Goal: Task Accomplishment & Management: Complete application form

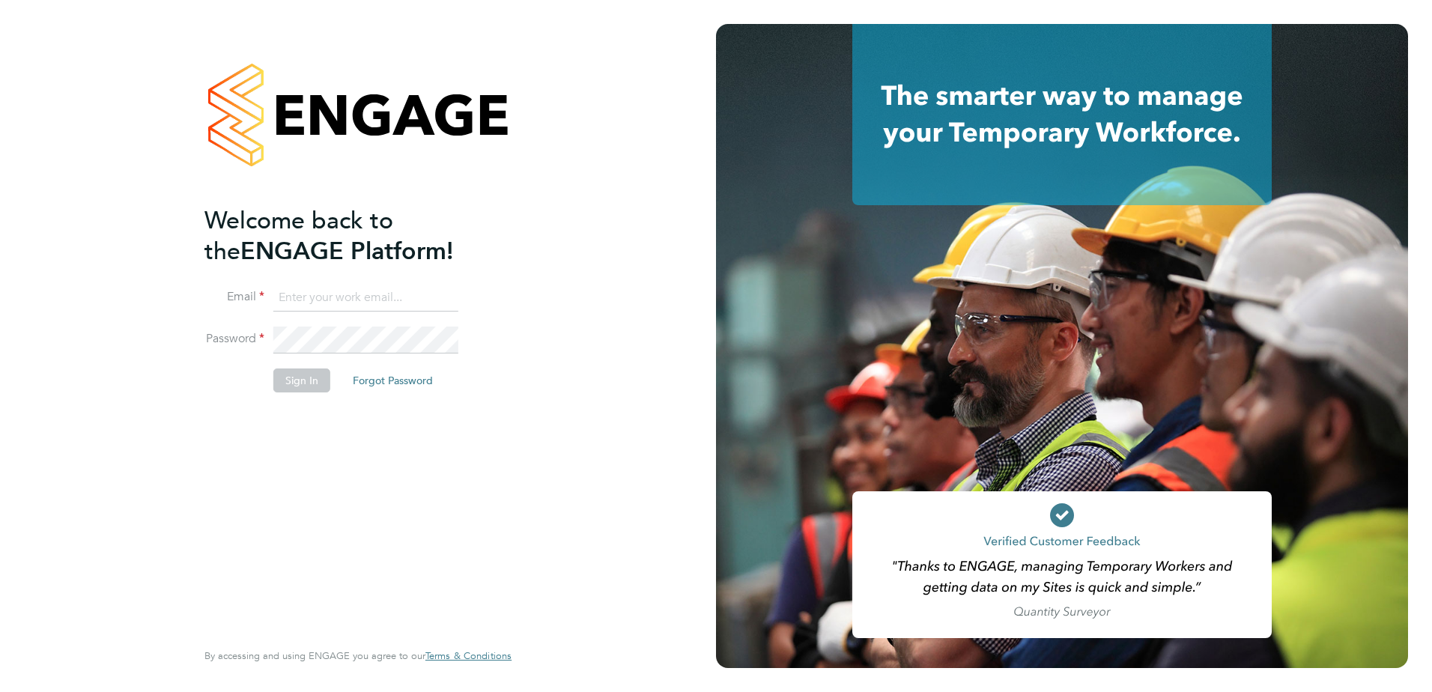
type input "harvey.westell@vistry.co.uk"
click at [273, 385] on button "Sign In" at bounding box center [301, 381] width 57 height 24
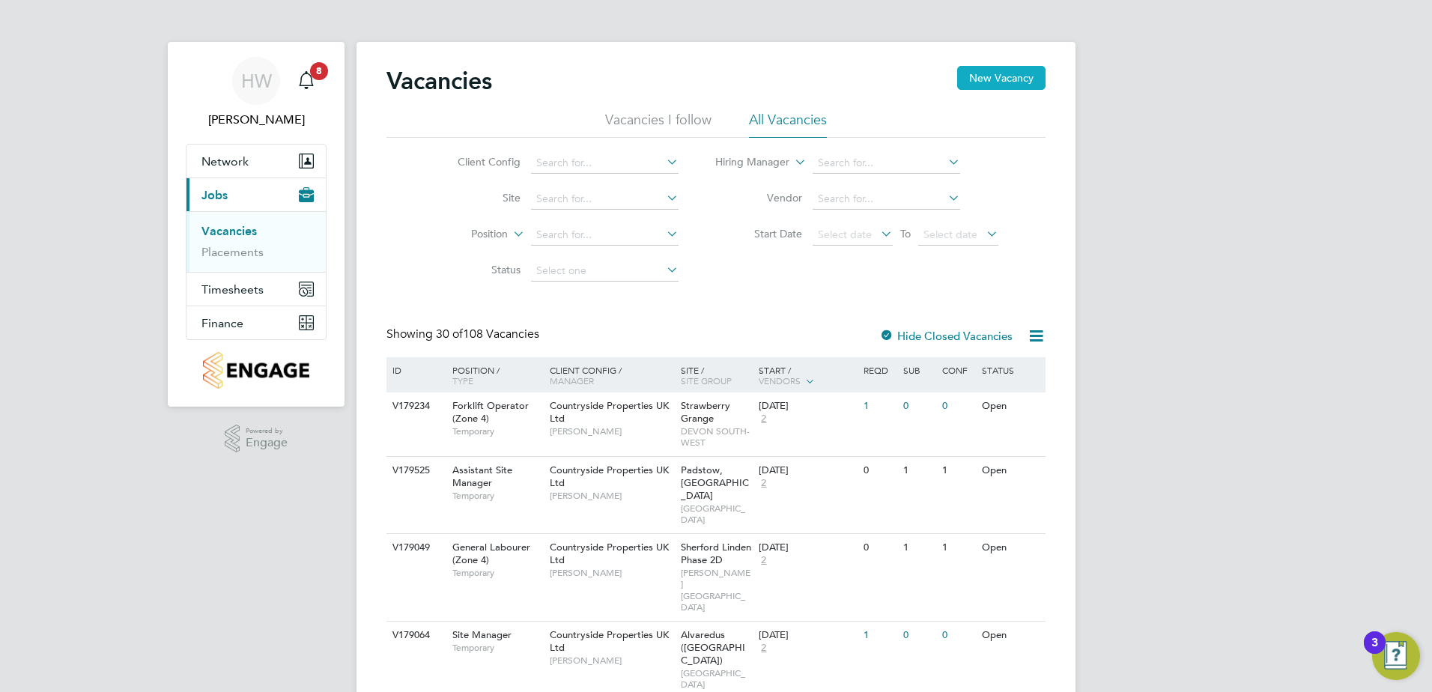
click at [989, 76] on button "New Vacancy" at bounding box center [1001, 78] width 88 height 24
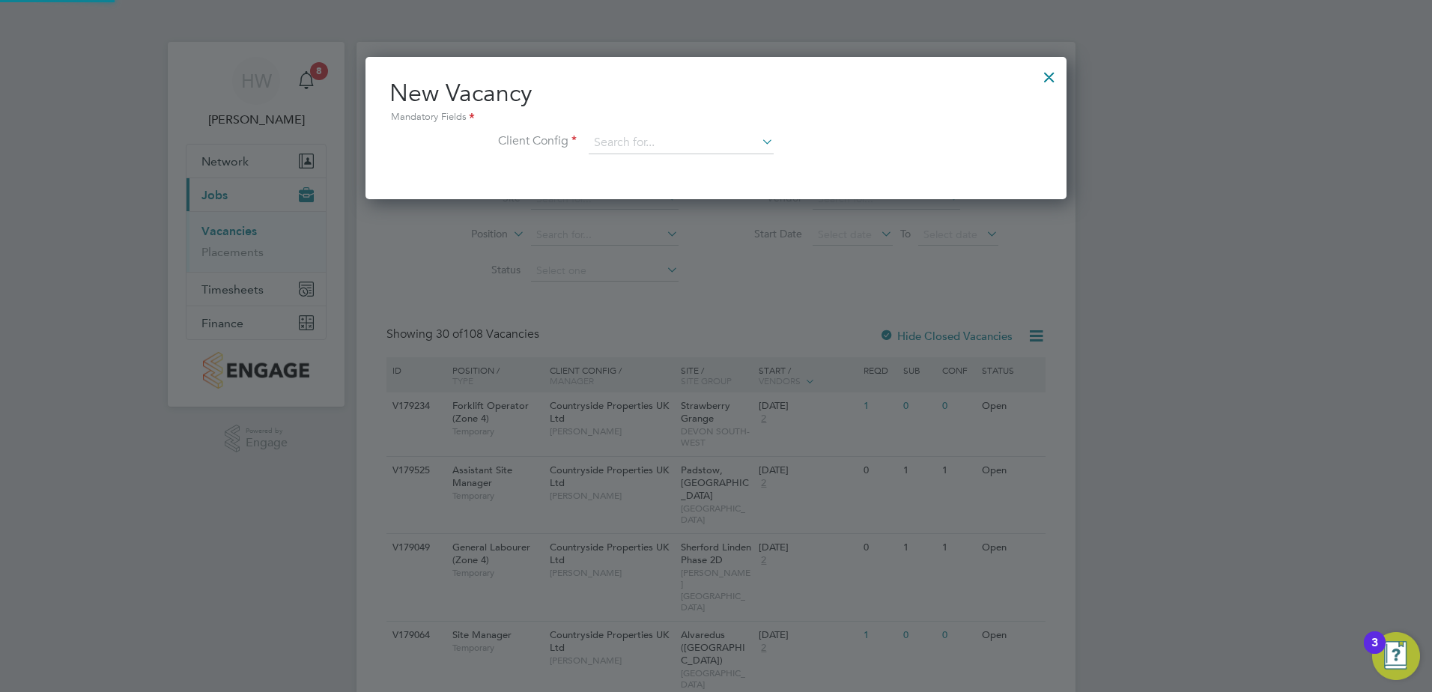
scroll to position [142, 702]
click at [659, 143] on input at bounding box center [681, 143] width 185 height 22
click at [668, 317] on li "Countryside Properties UK Ltd" at bounding box center [780, 327] width 384 height 20
type input "Countryside Properties UK Ltd"
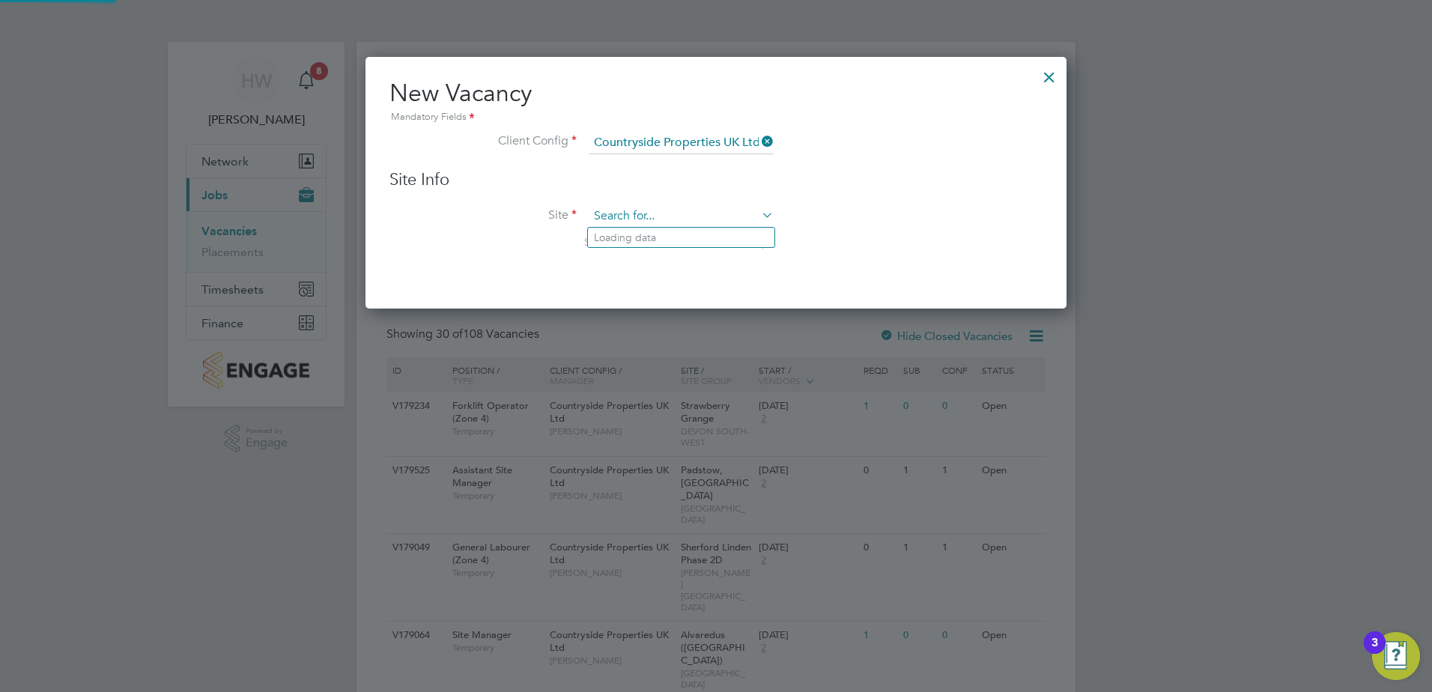
click at [657, 211] on input at bounding box center [681, 216] width 185 height 22
click at [680, 235] on li "[PERSON_NAME][GEOGRAPHIC_DATA] (Reading Golf Club)" at bounding box center [715, 238] width 254 height 20
type input "[PERSON_NAME][GEOGRAPHIC_DATA] (Reading Golf Club)"
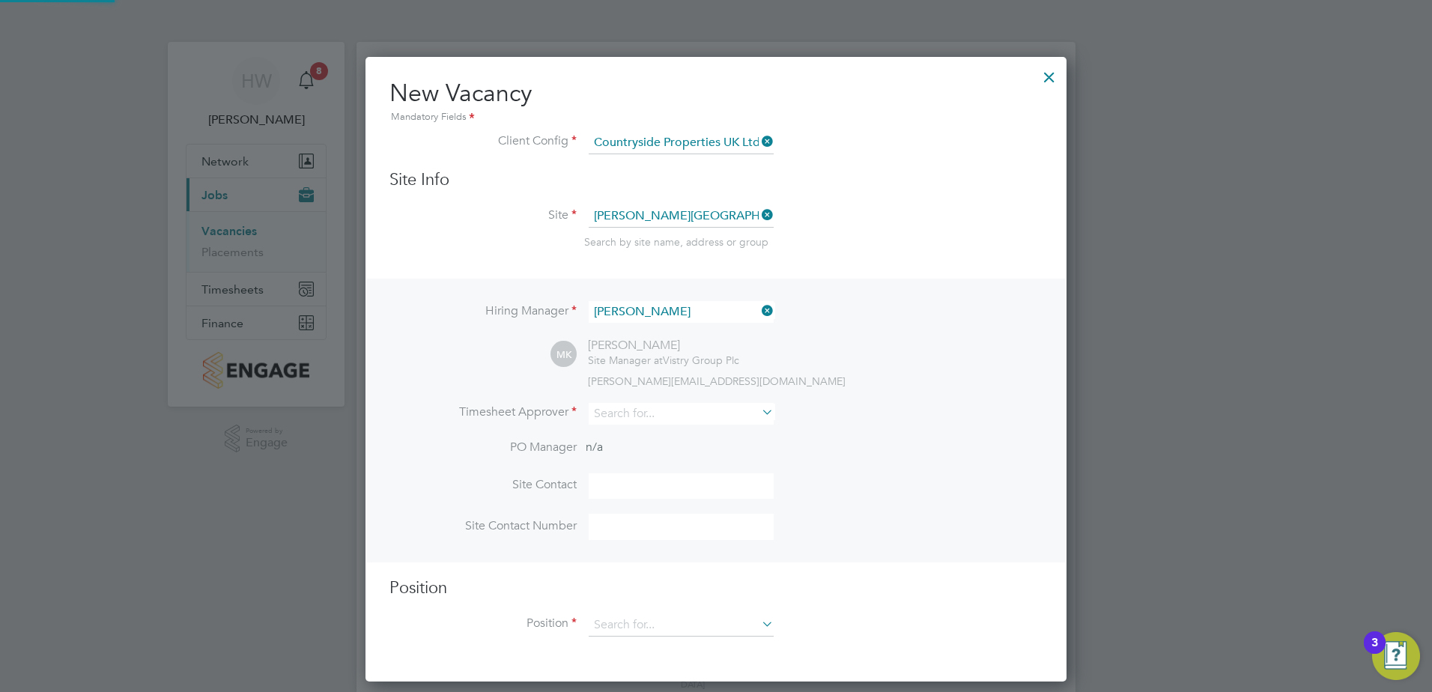
scroll to position [626, 702]
click at [705, 411] on input at bounding box center [681, 414] width 185 height 22
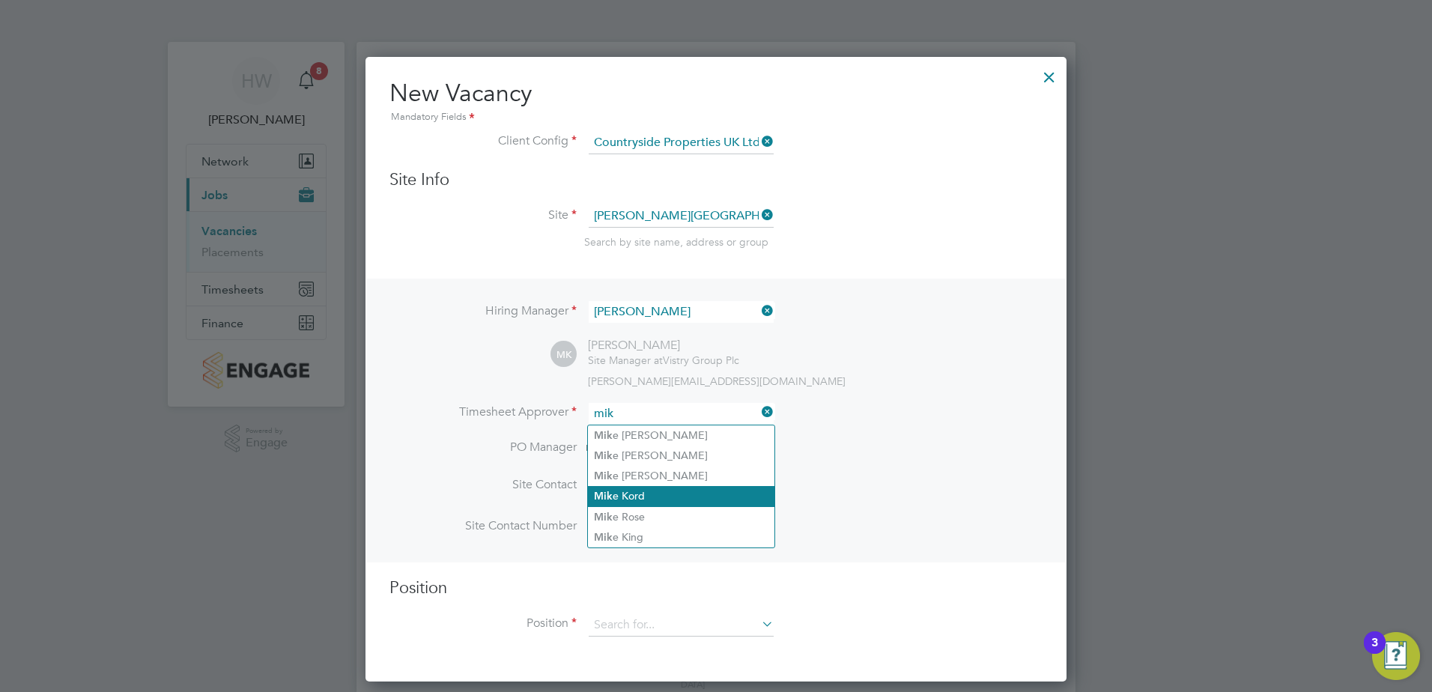
click at [700, 497] on li "[PERSON_NAME]" at bounding box center [681, 496] width 187 height 20
type input "[PERSON_NAME]"
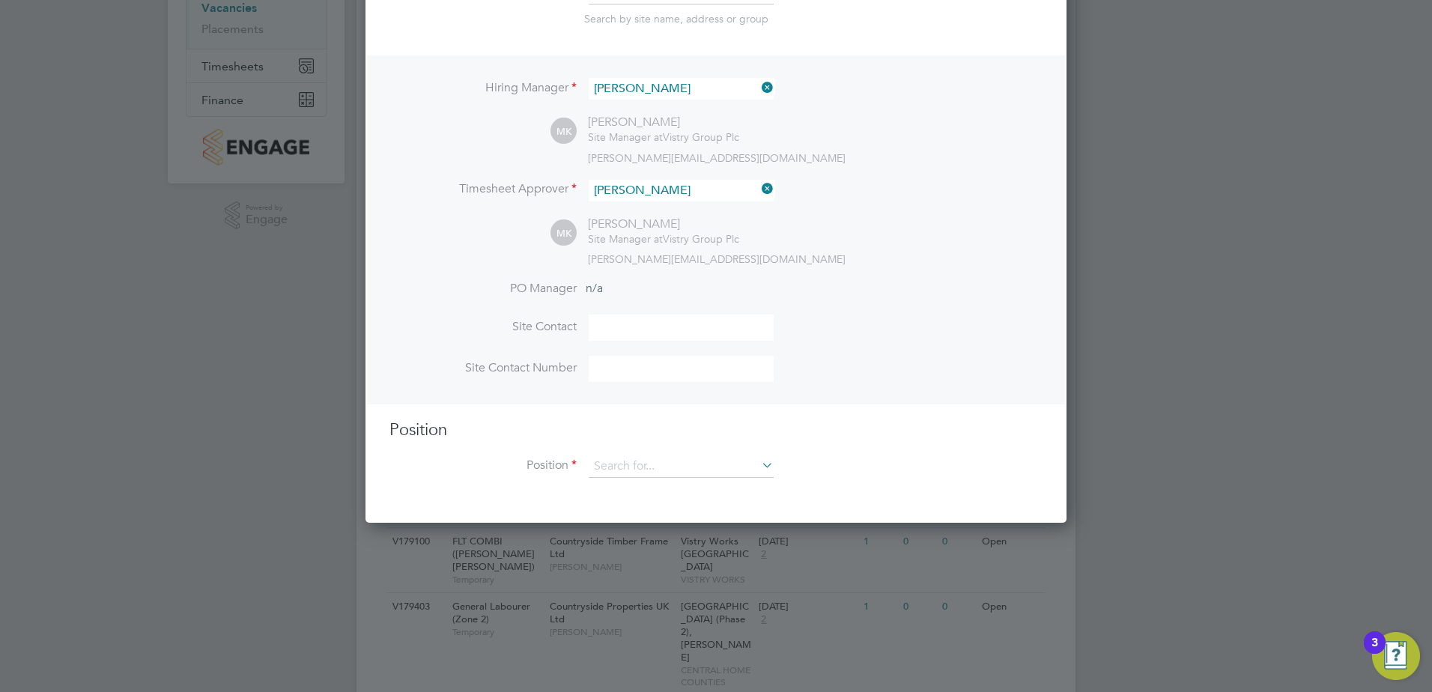
scroll to position [225, 0]
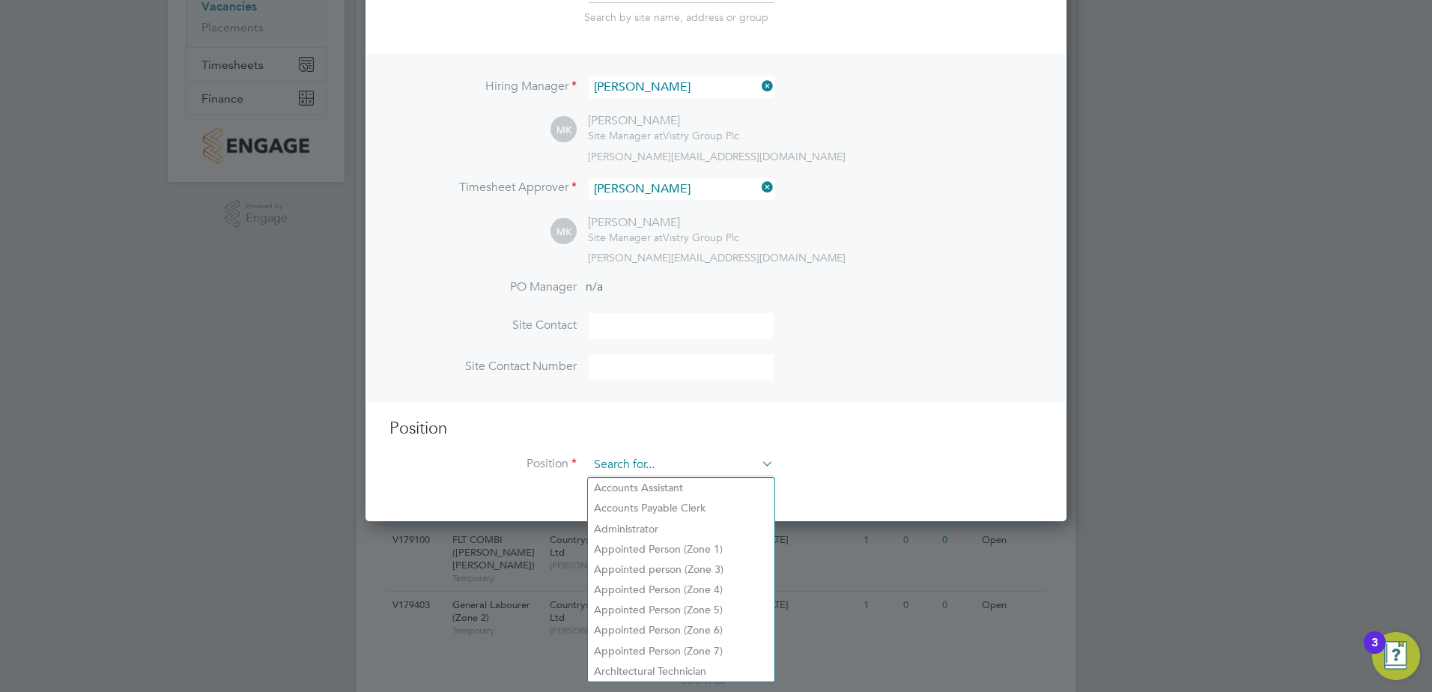
click at [671, 467] on input at bounding box center [681, 465] width 185 height 22
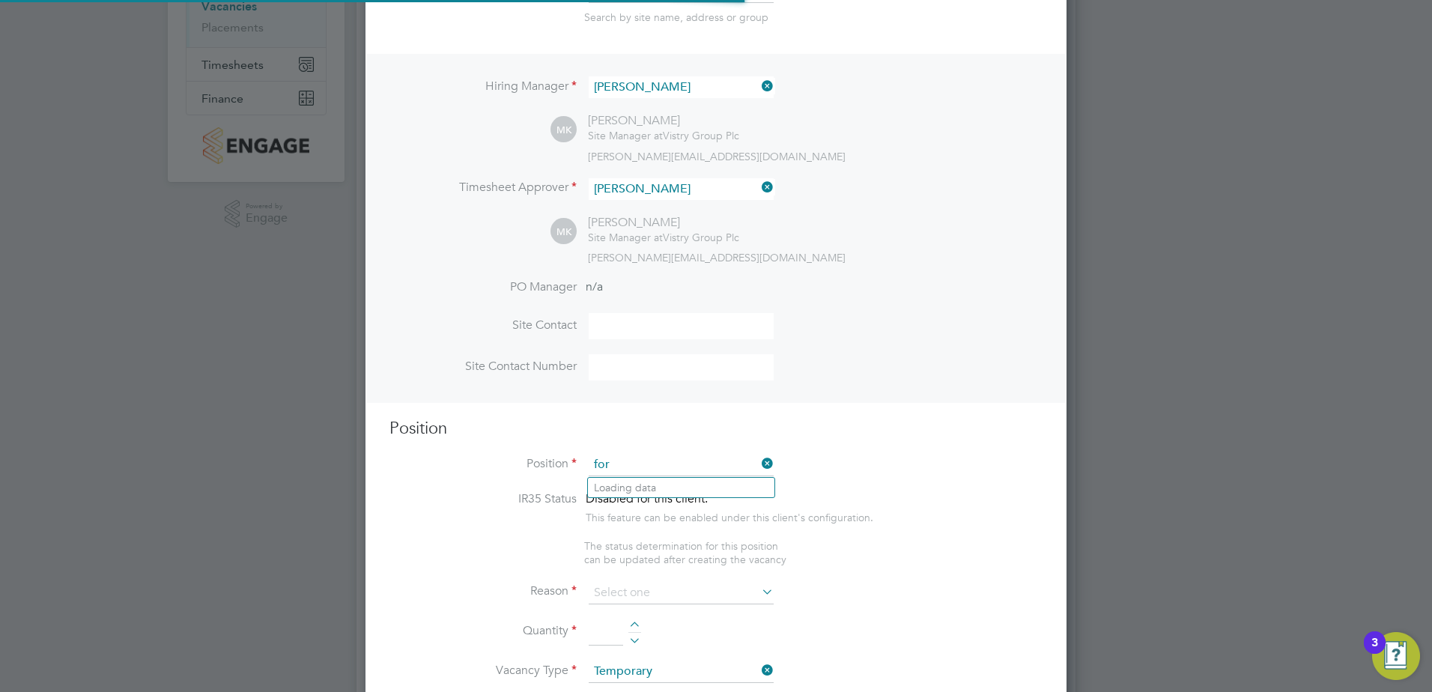
scroll to position [2160, 702]
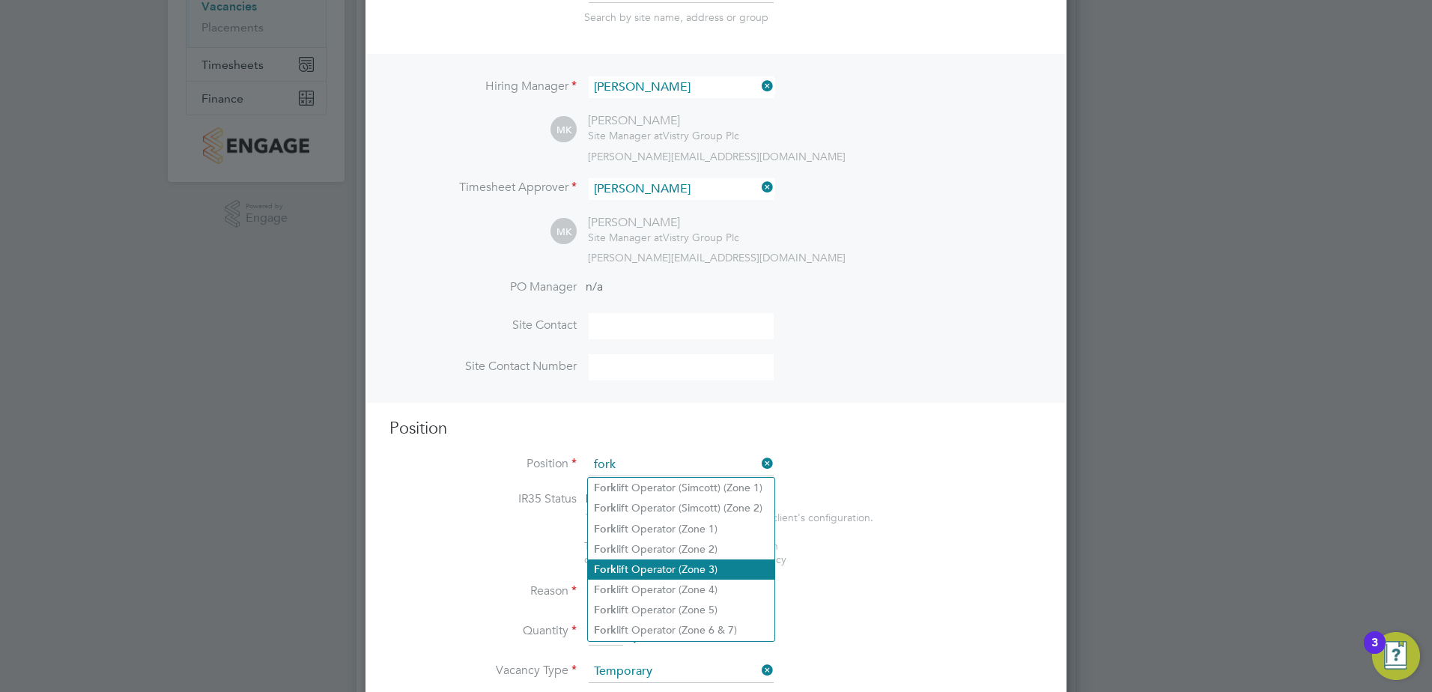
click at [696, 572] on li "Fork lift Operator (Zone 3)" at bounding box center [681, 570] width 187 height 20
type input "Forklift Operator (Zone 3)"
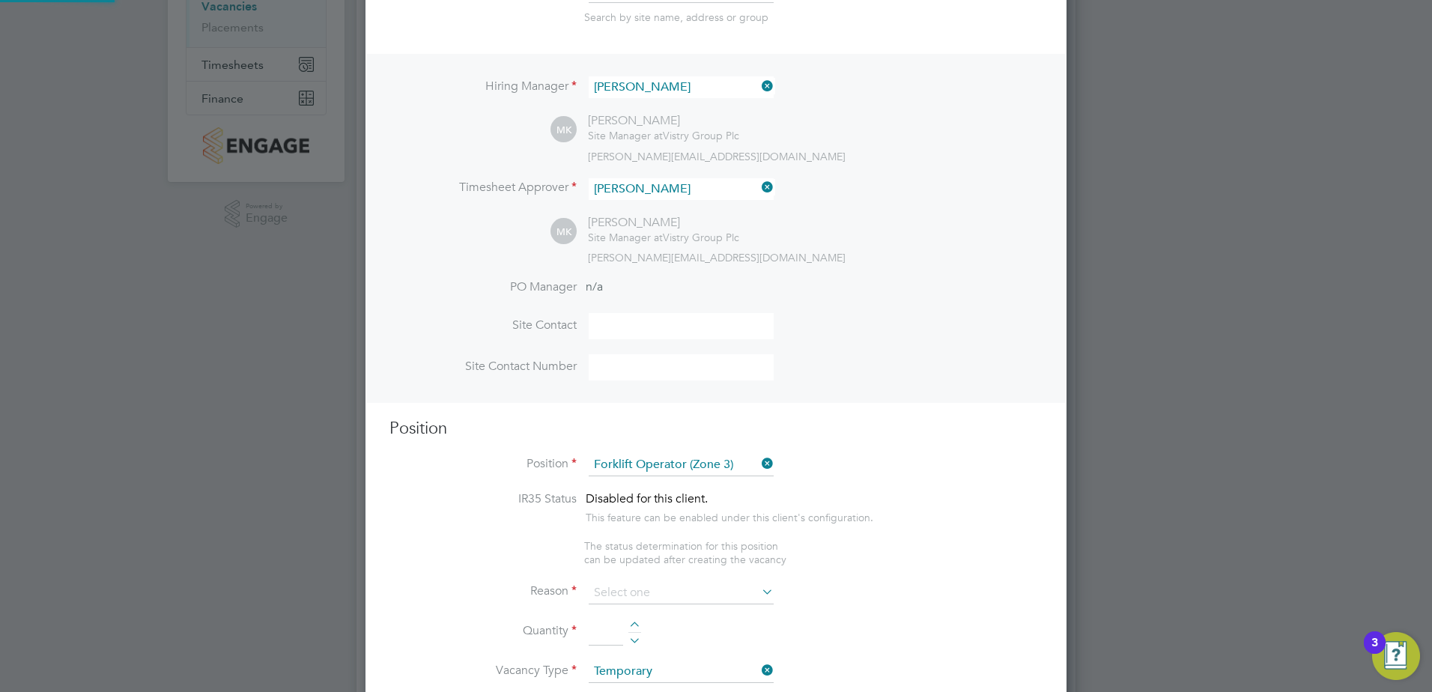
type textarea "• Operate construction machinery • Delivering large quantities of materials to …"
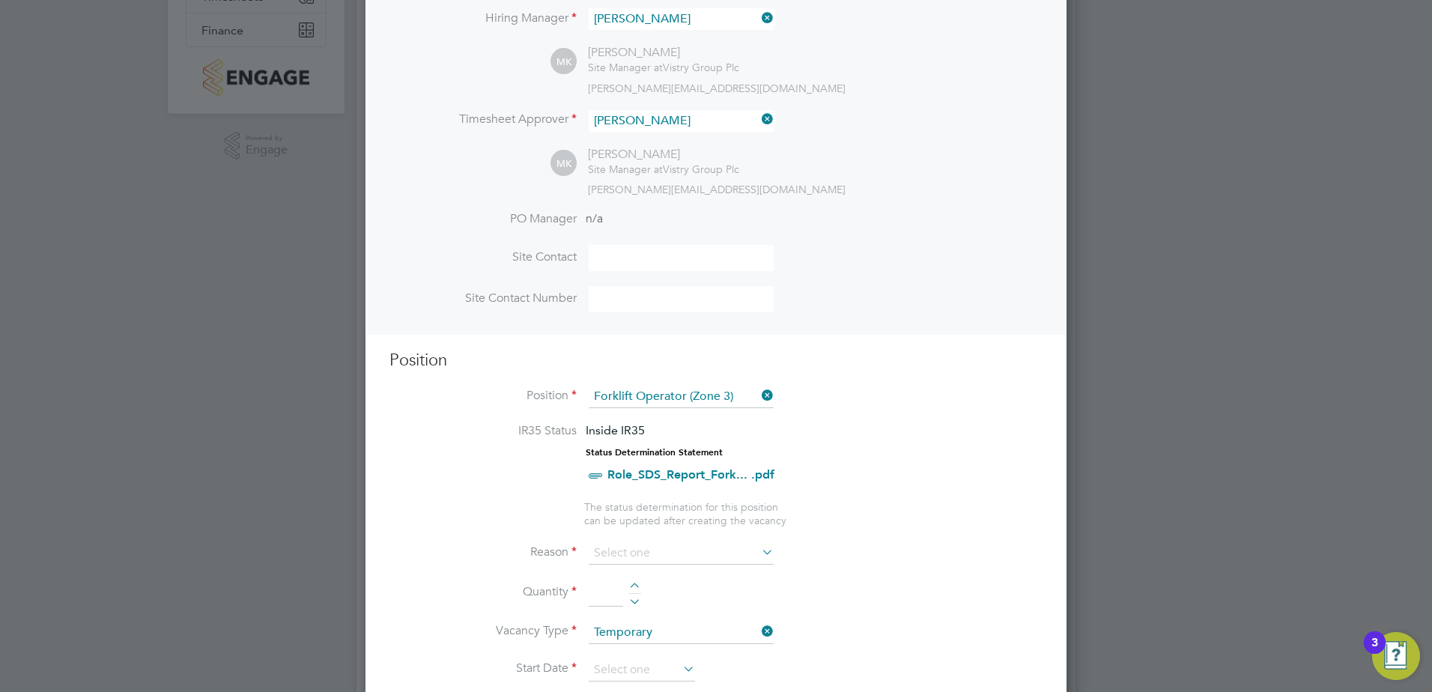
scroll to position [375, 0]
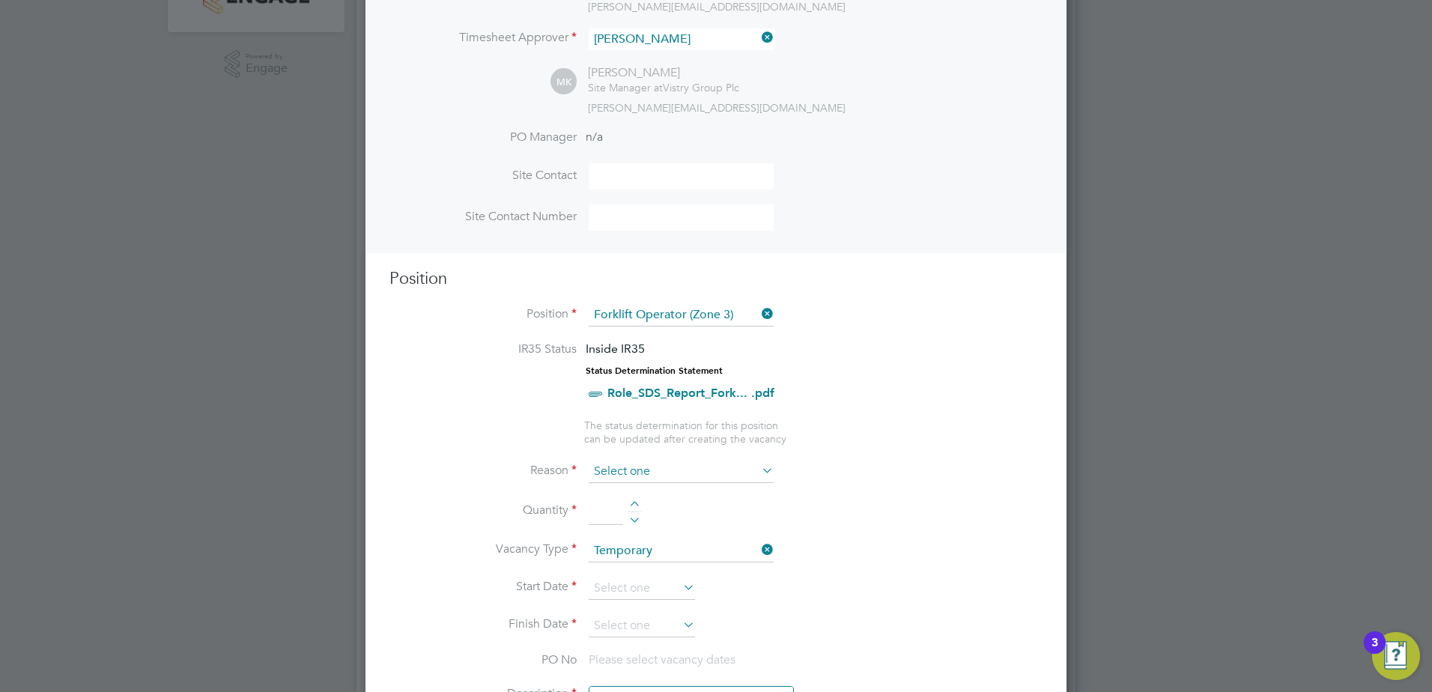
click at [728, 474] on input at bounding box center [681, 472] width 185 height 22
click at [684, 536] on li "Extra Work" at bounding box center [681, 532] width 187 height 19
type input "Extra Work"
click at [637, 503] on div at bounding box center [634, 506] width 13 height 10
type input "1"
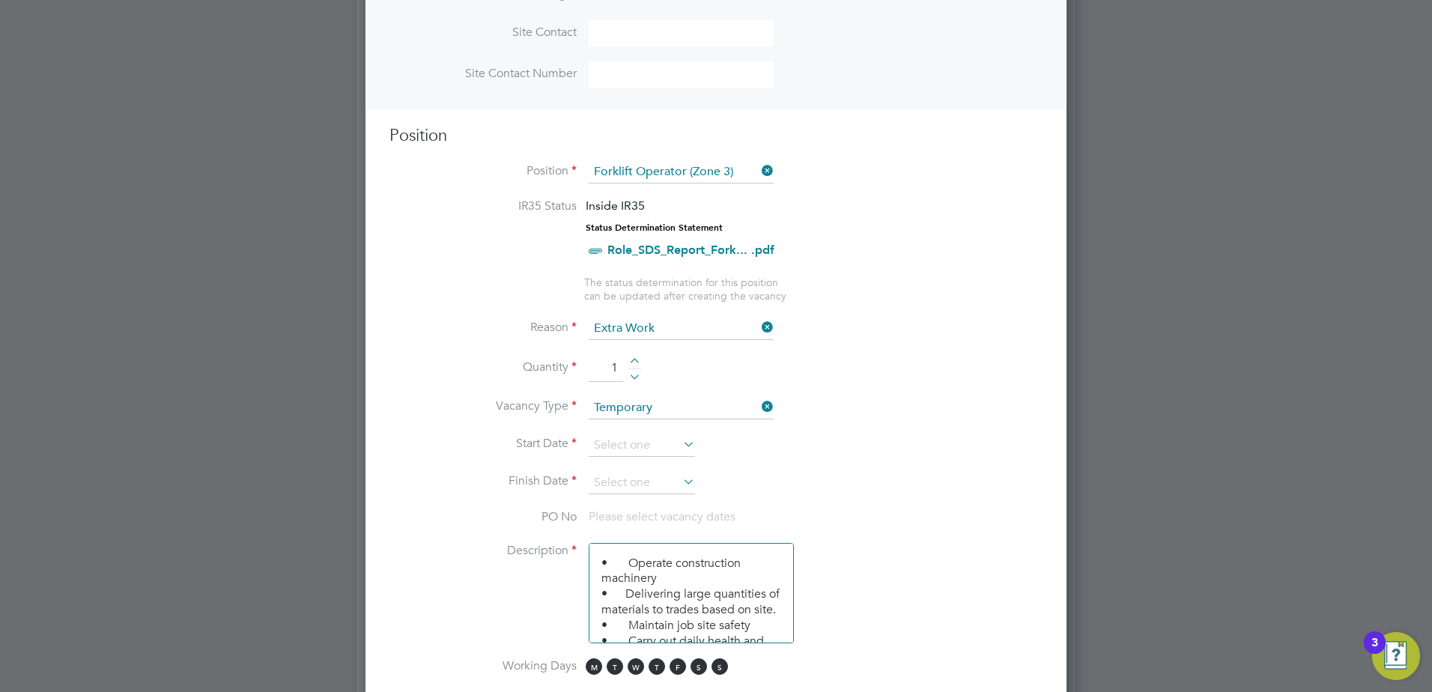
scroll to position [524, 0]
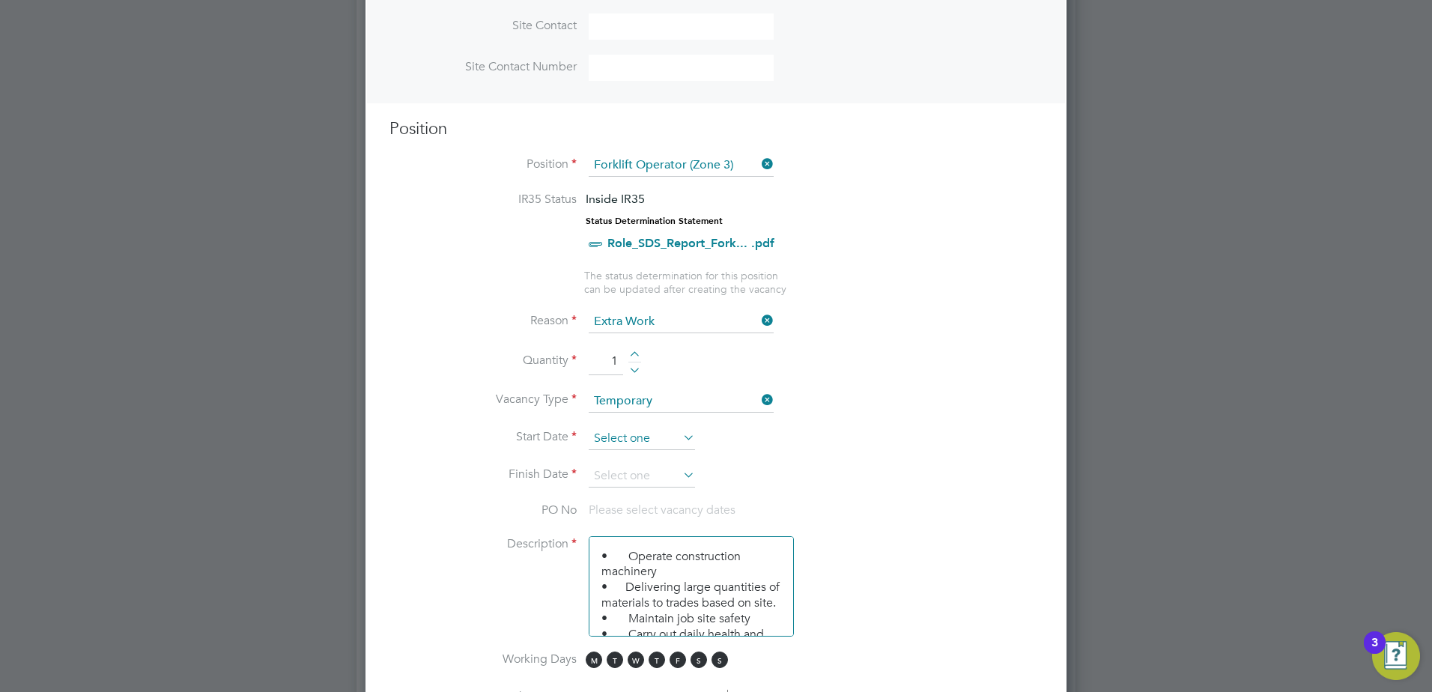
click at [672, 445] on input at bounding box center [642, 439] width 106 height 22
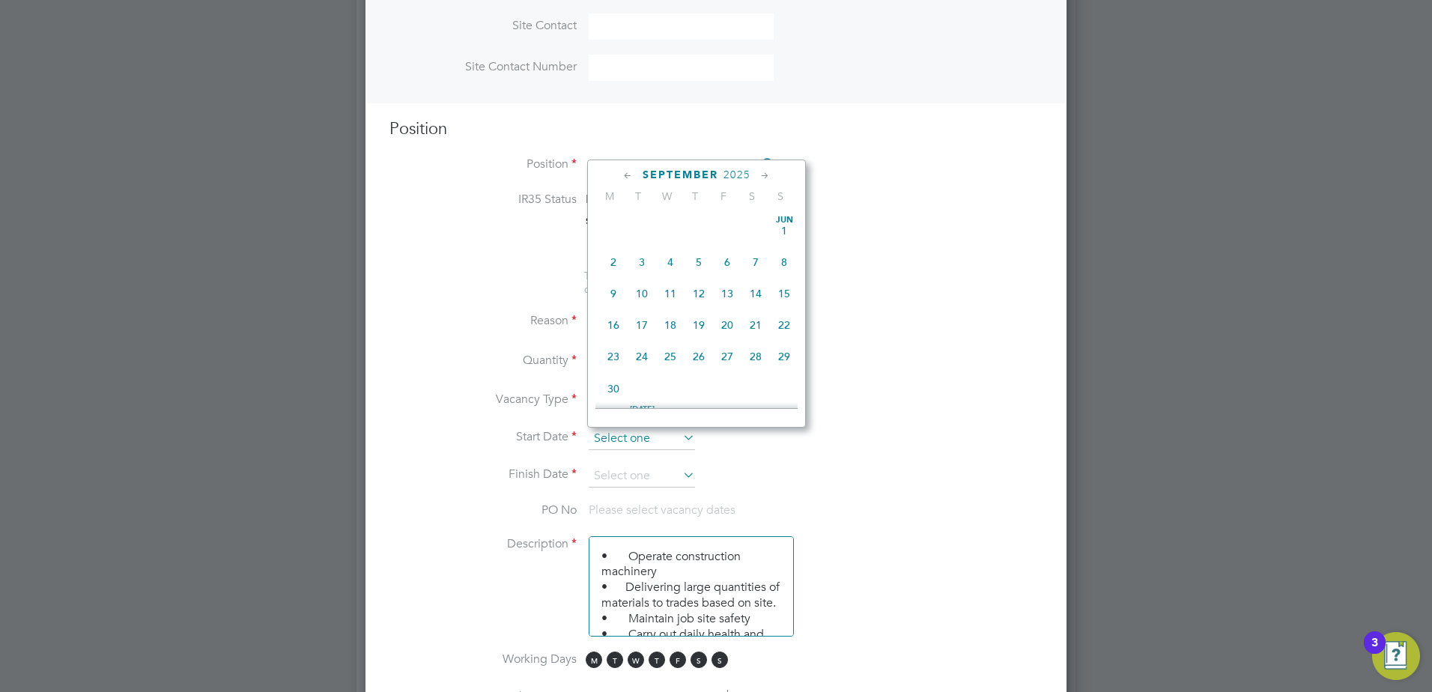
scroll to position [454, 0]
click at [699, 262] on span "28" at bounding box center [699, 251] width 28 height 28
type input "[DATE]"
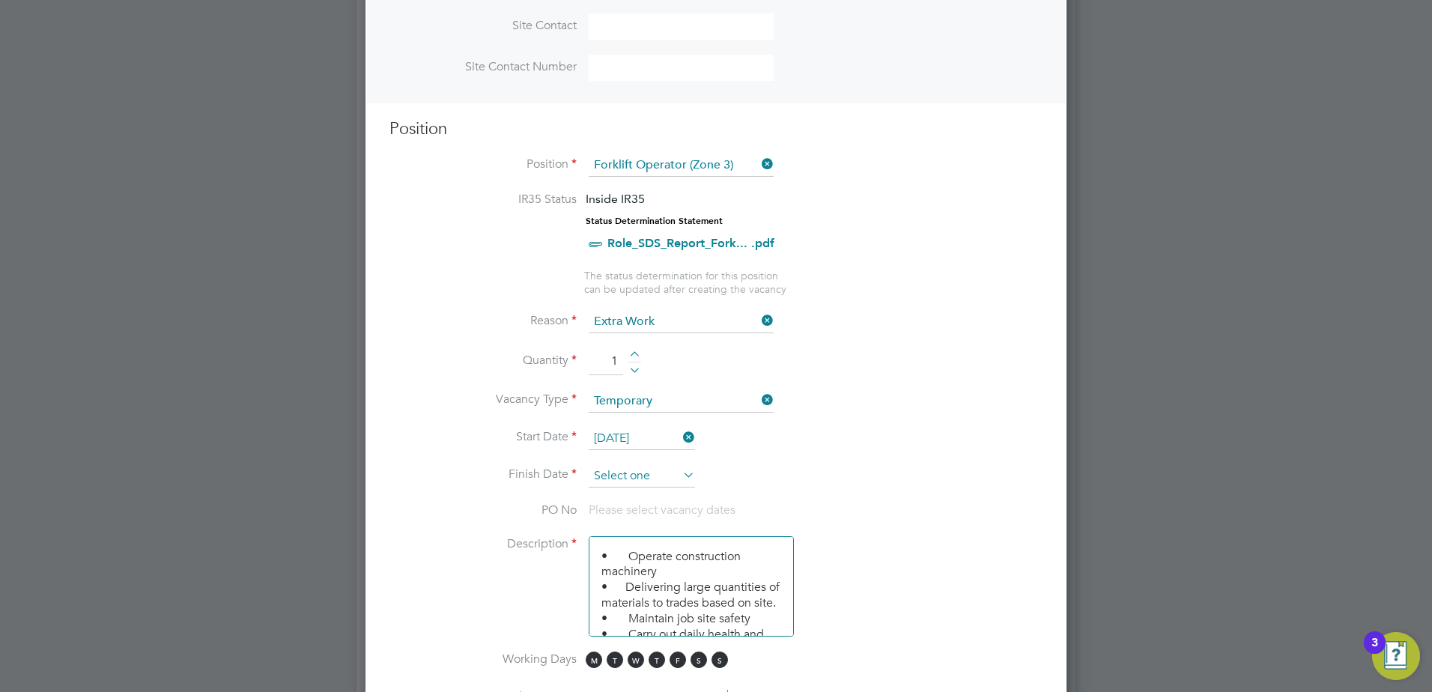
click at [635, 473] on input at bounding box center [642, 476] width 106 height 22
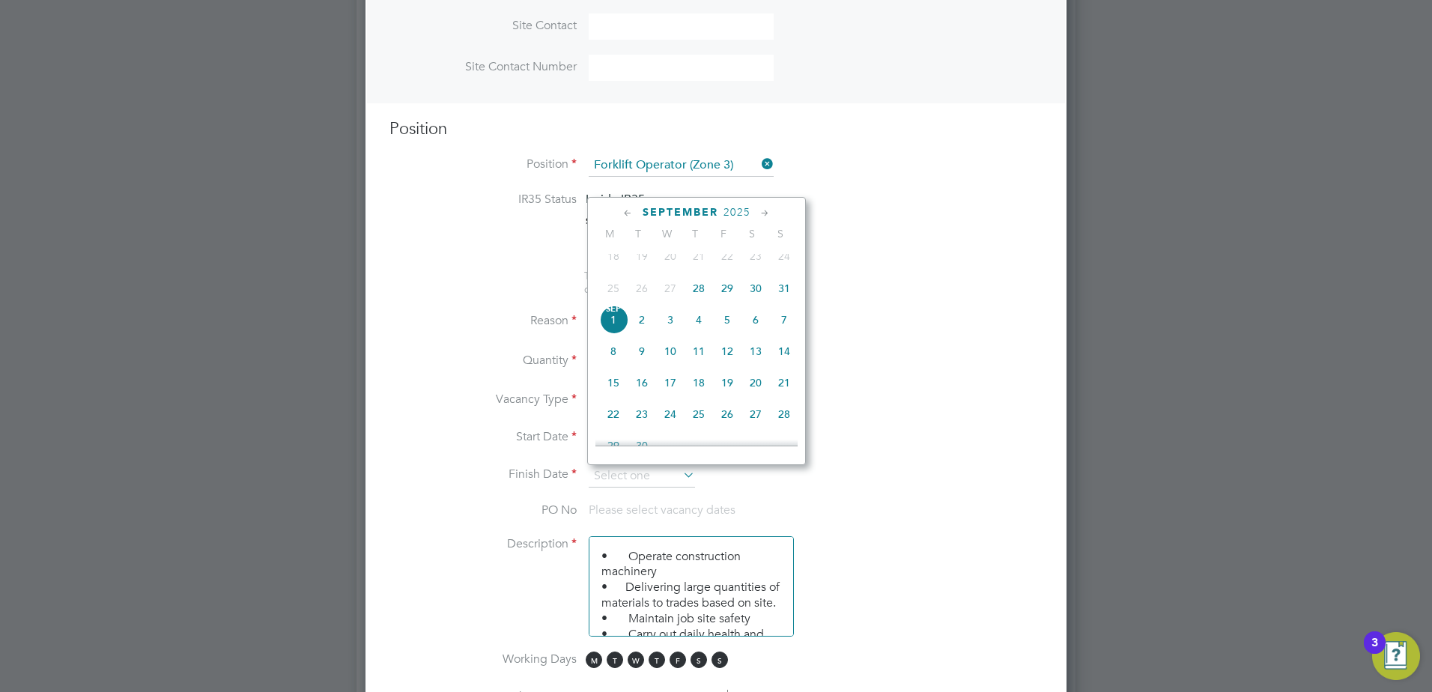
click at [782, 332] on span "7" at bounding box center [784, 320] width 28 height 28
type input "[DATE]"
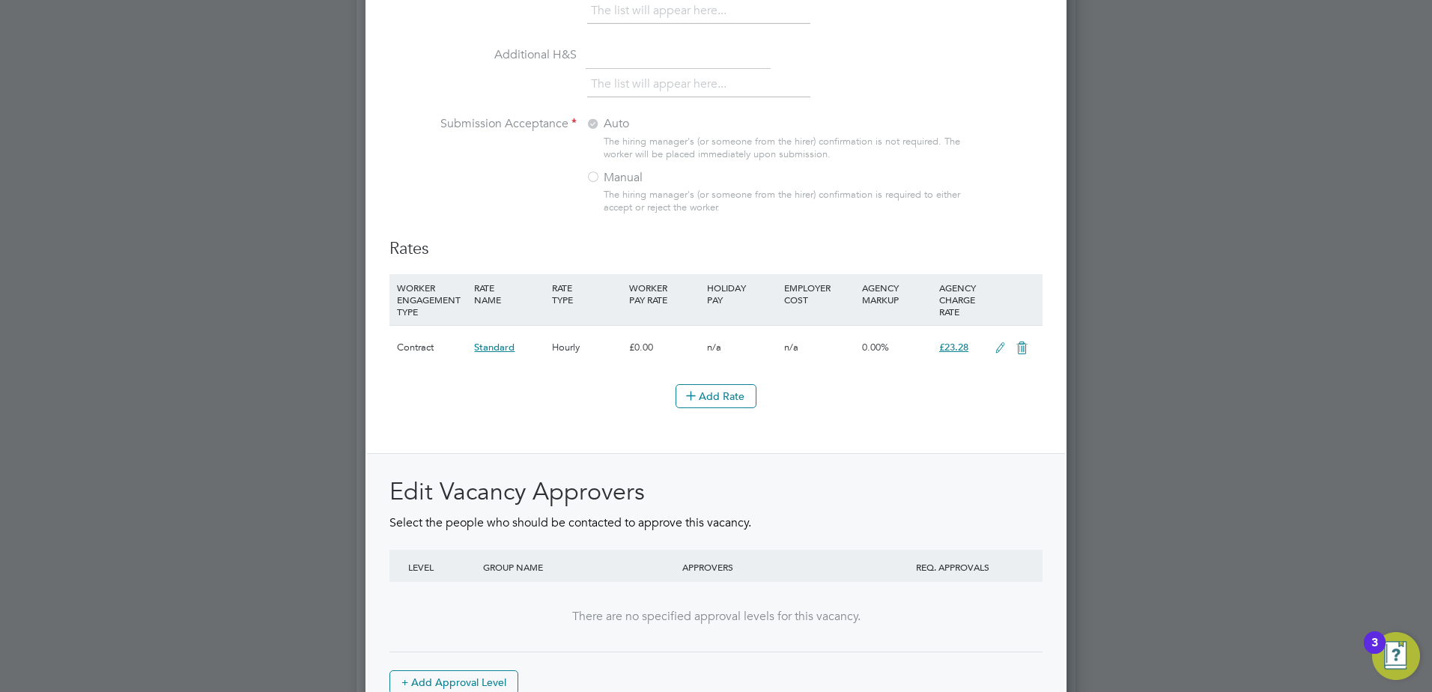
scroll to position [1655, 0]
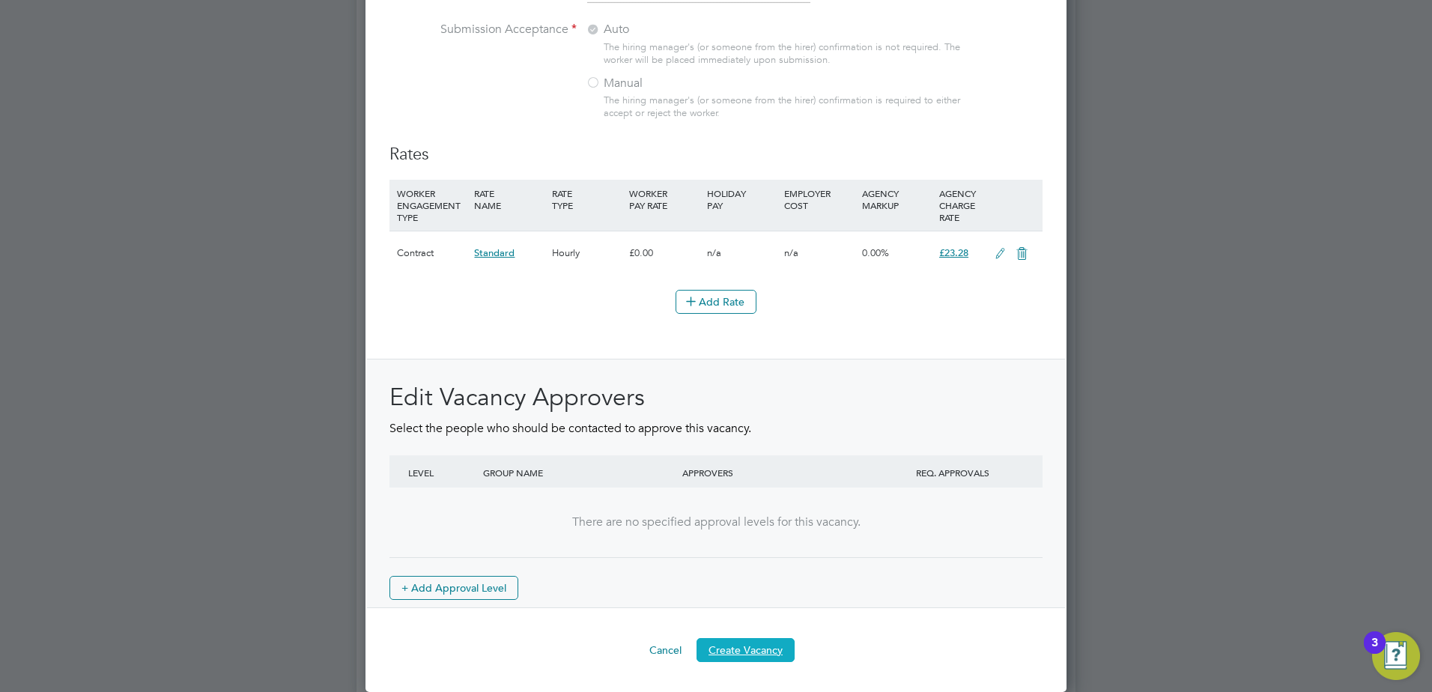
click at [737, 648] on button "Create Vacancy" at bounding box center [746, 650] width 98 height 24
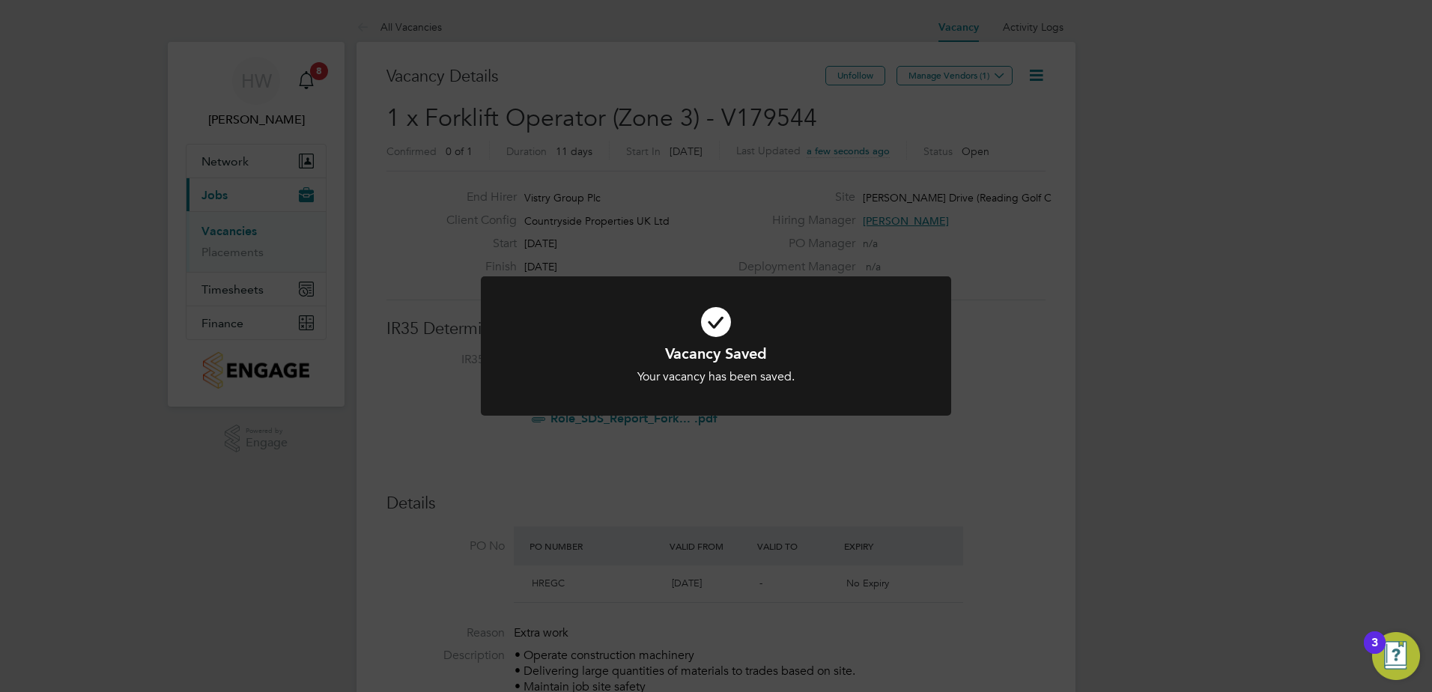
click at [896, 222] on div "Vacancy Saved Your vacancy has been saved. Cancel Okay" at bounding box center [716, 346] width 1432 height 692
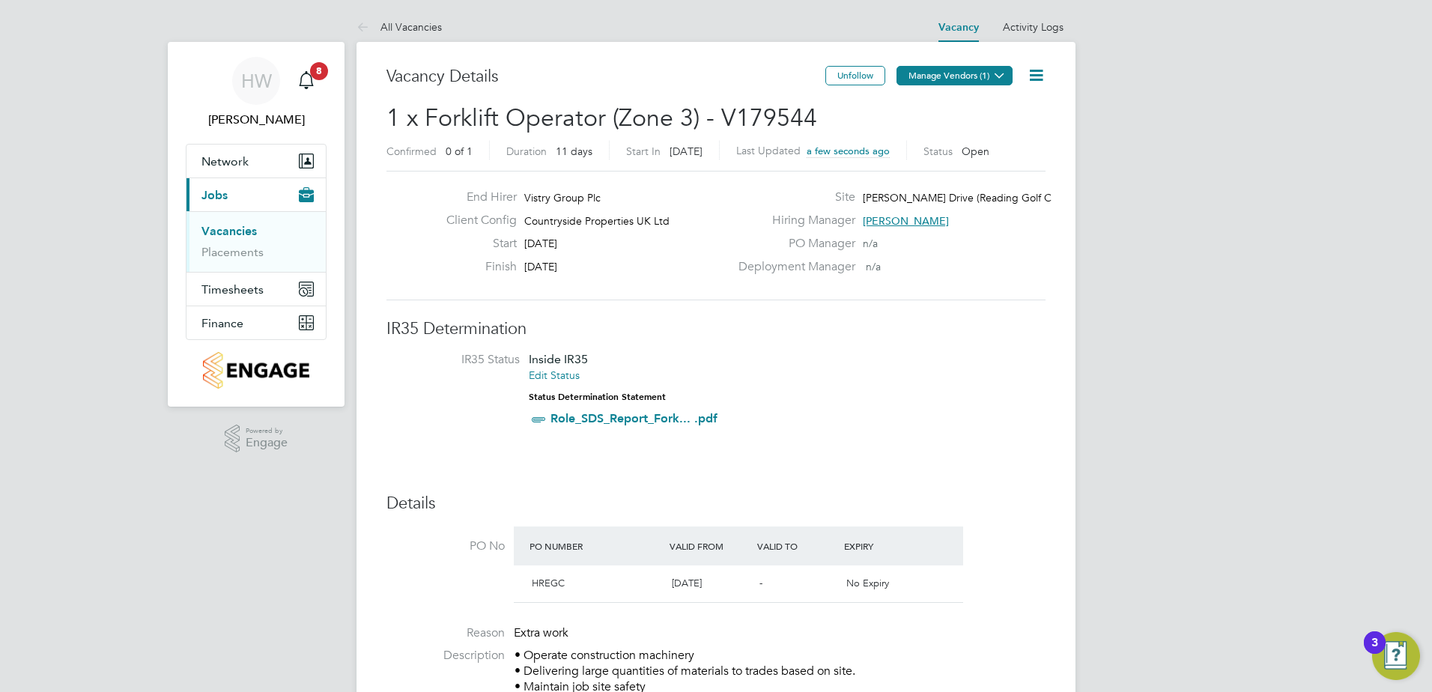
click at [933, 82] on button "Manage Vendors (1)" at bounding box center [955, 75] width 116 height 19
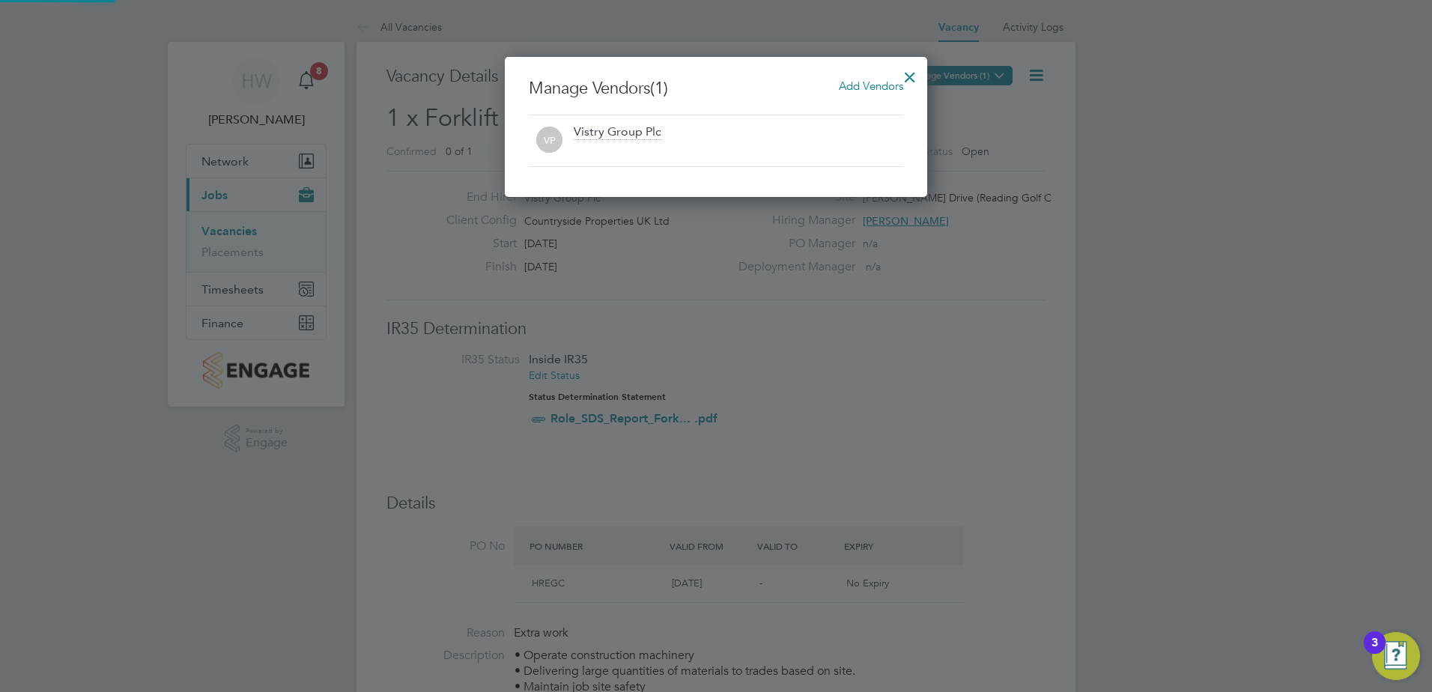
scroll to position [140, 423]
click at [850, 88] on span "Add Vendors" at bounding box center [871, 86] width 64 height 14
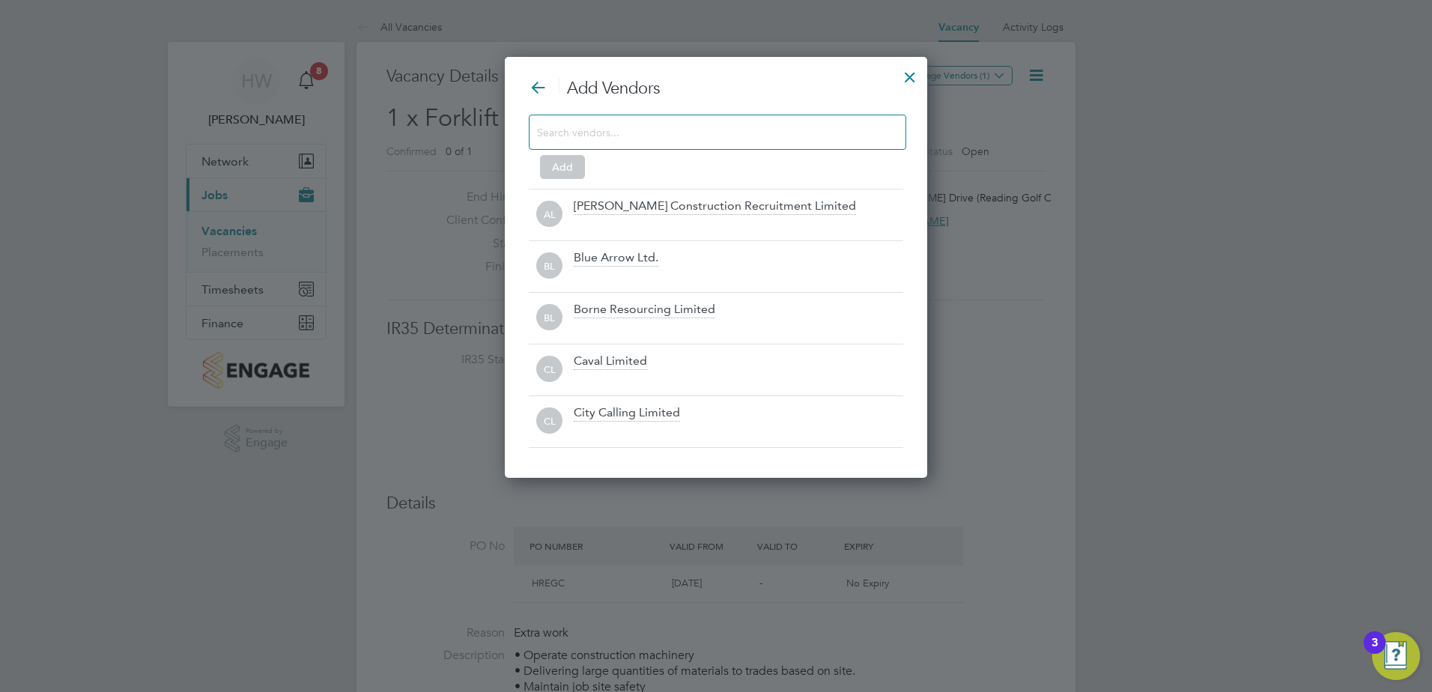
scroll to position [422, 423]
click at [638, 138] on input at bounding box center [705, 131] width 337 height 19
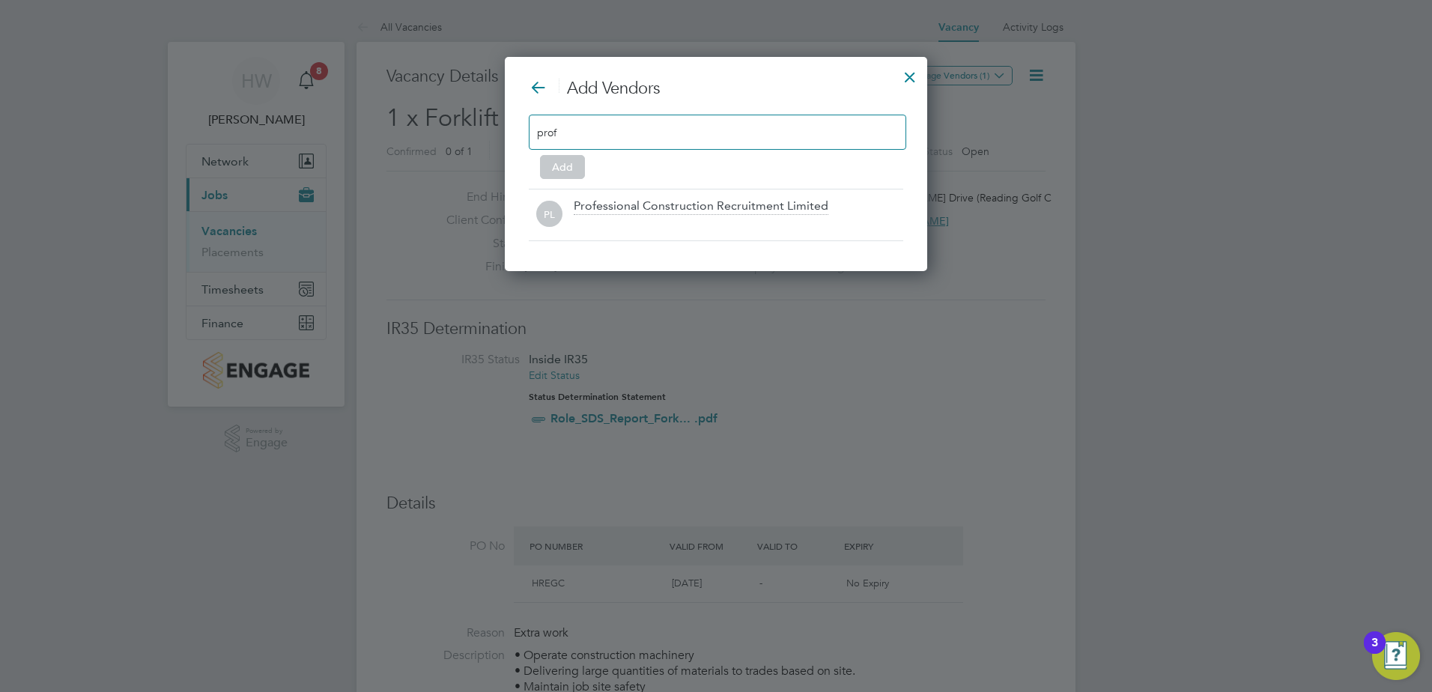
scroll to position [215, 423]
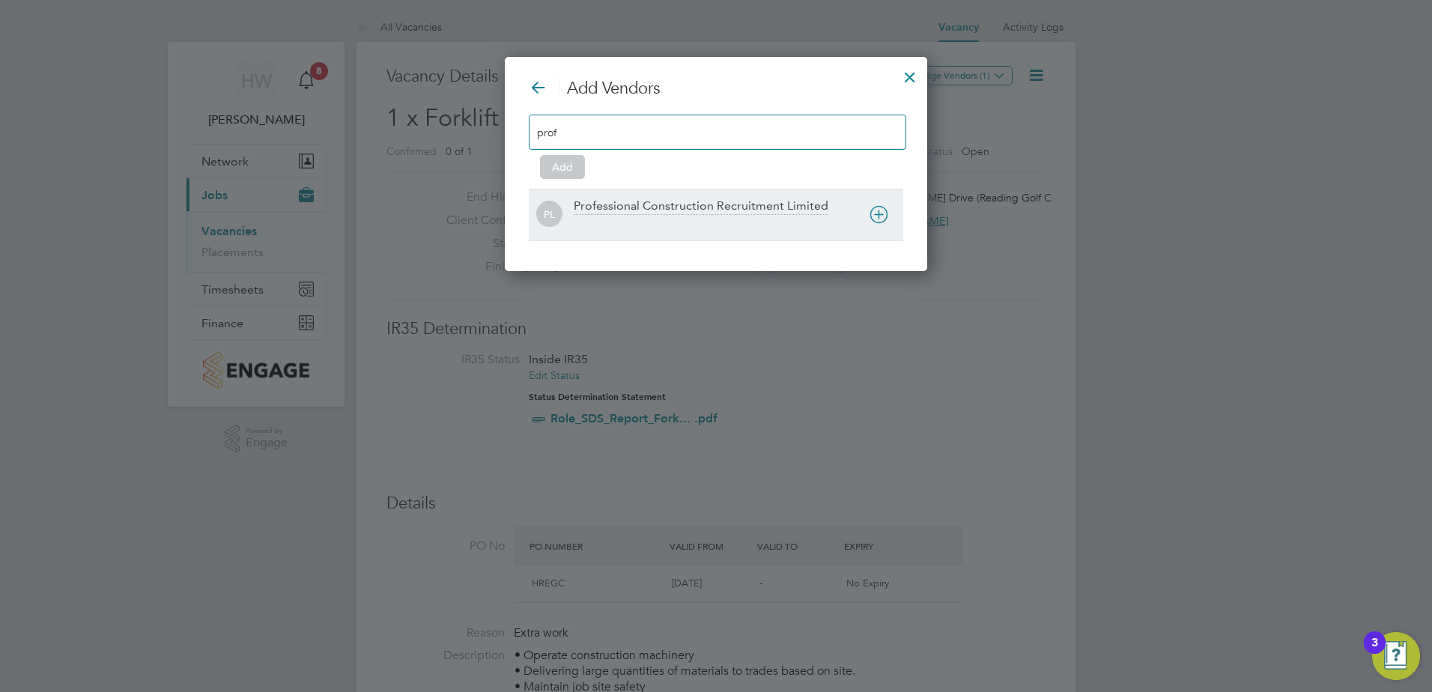
type input "prof"
click at [697, 221] on div at bounding box center [739, 224] width 330 height 15
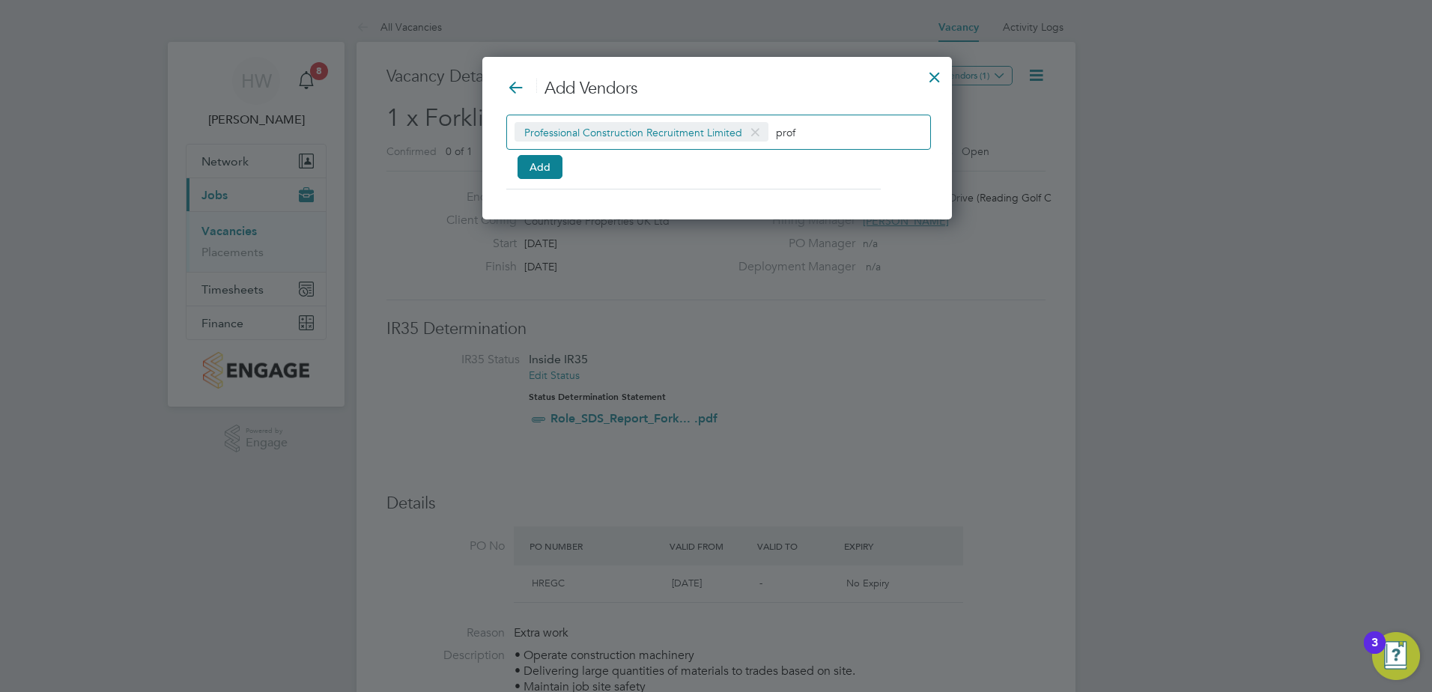
scroll to position [7, 7]
click at [538, 169] on button "Add" at bounding box center [540, 167] width 45 height 24
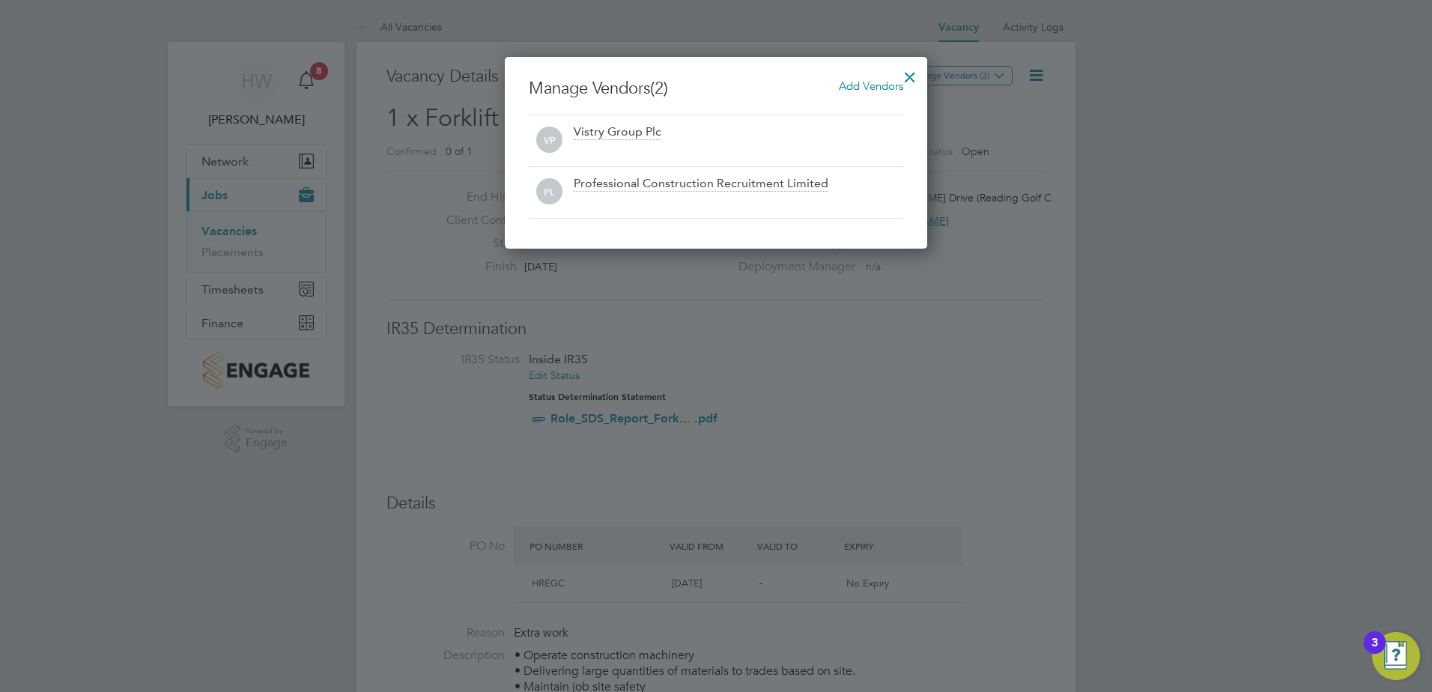
click at [908, 75] on div at bounding box center [910, 73] width 27 height 27
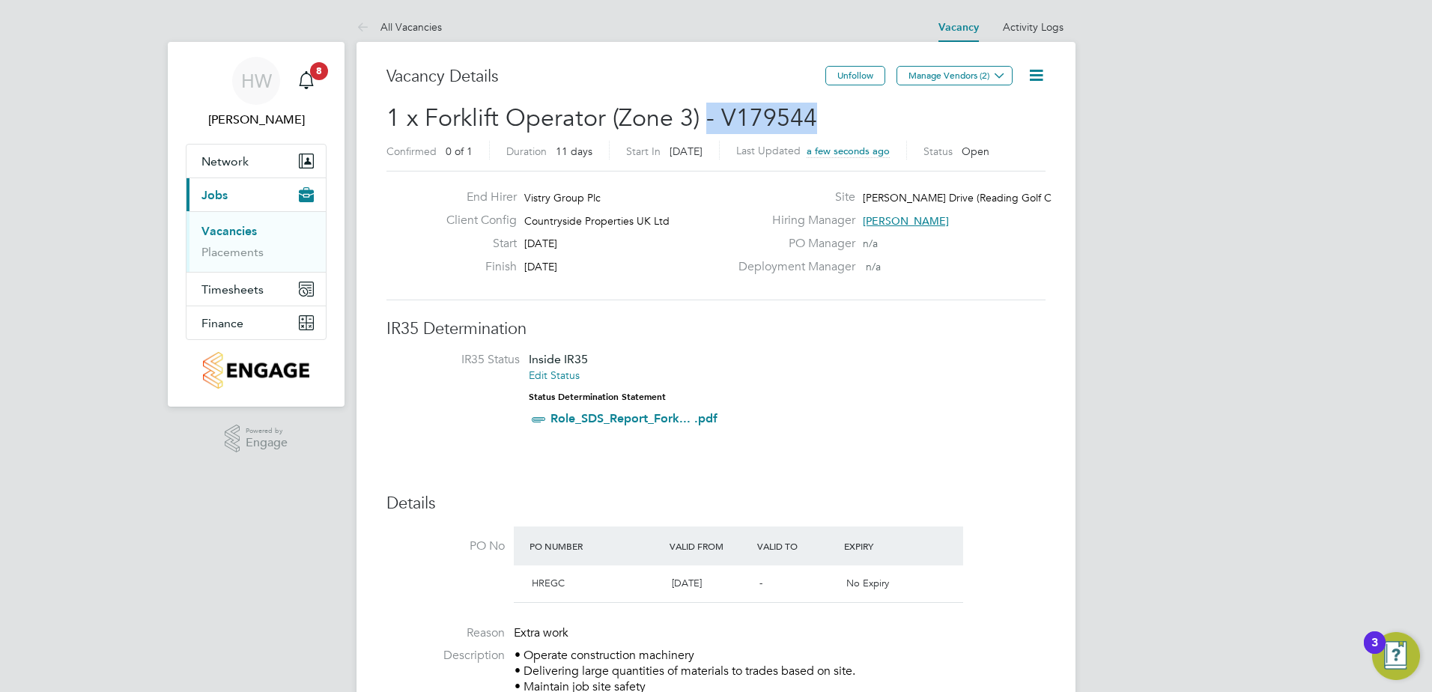
drag, startPoint x: 704, startPoint y: 118, endPoint x: 820, endPoint y: 118, distance: 116.1
click at [820, 118] on h2 "1 x Forklift Operator (Zone 3) - V179544 Confirmed 0 of 1 Duration 11 days Star…" at bounding box center [716, 134] width 659 height 63
copy span "- V179544"
